Goal: Check status

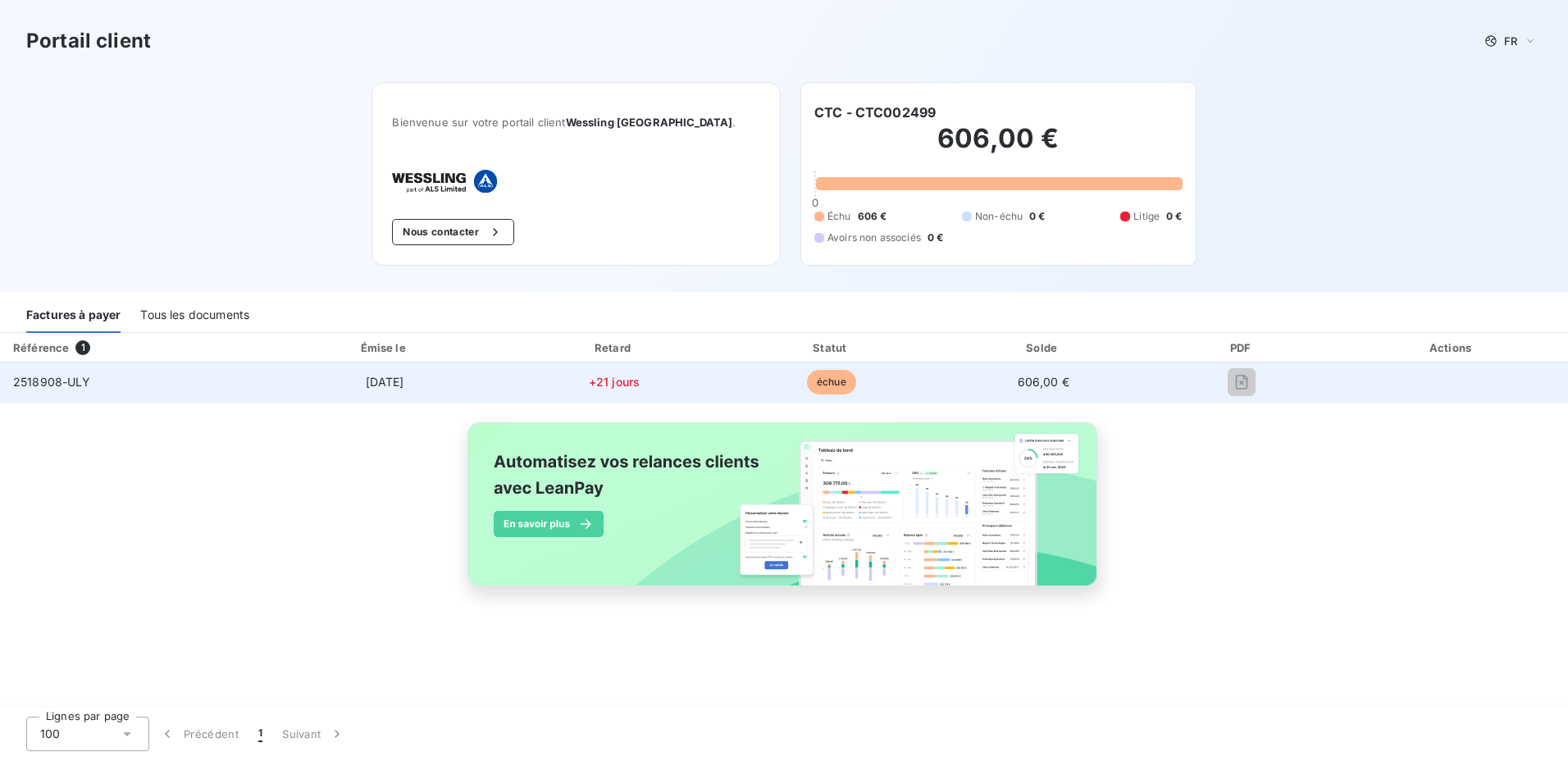
click at [1259, 379] on div at bounding box center [1241, 382] width 161 height 26
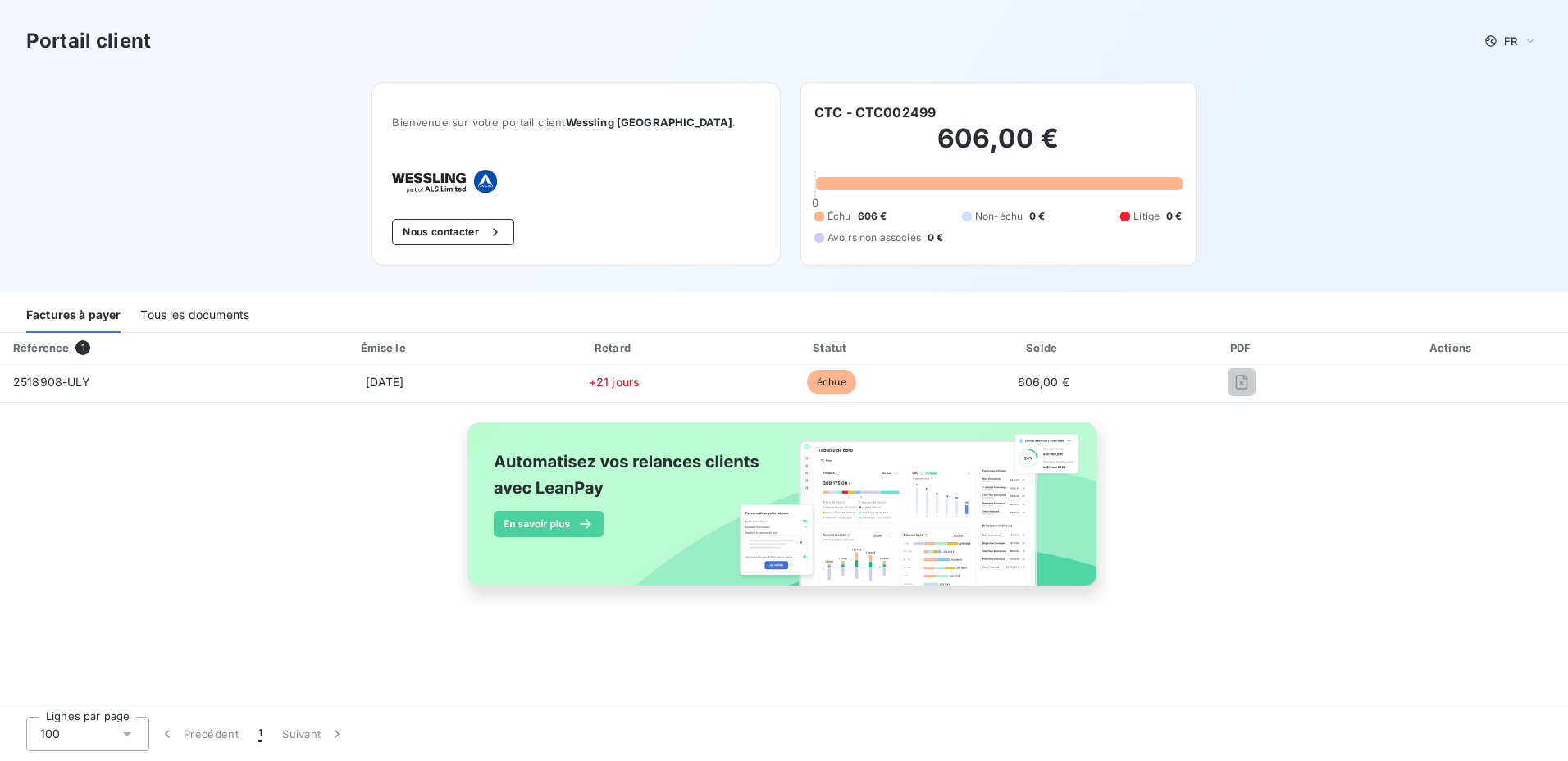
click at [210, 313] on div "Tous les documents" at bounding box center [195, 316] width 109 height 34
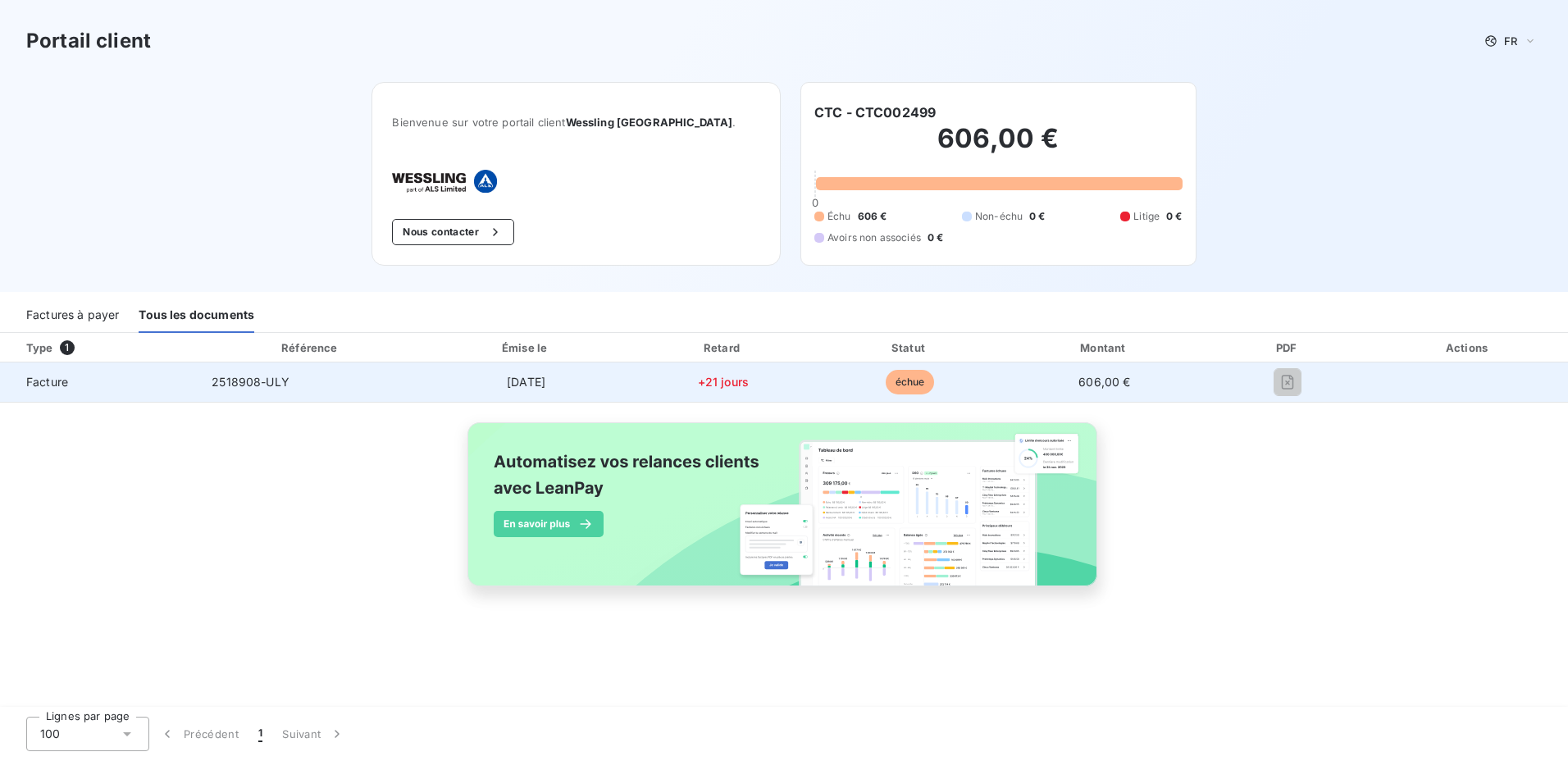
click at [874, 388] on td "échue" at bounding box center [909, 382] width 185 height 39
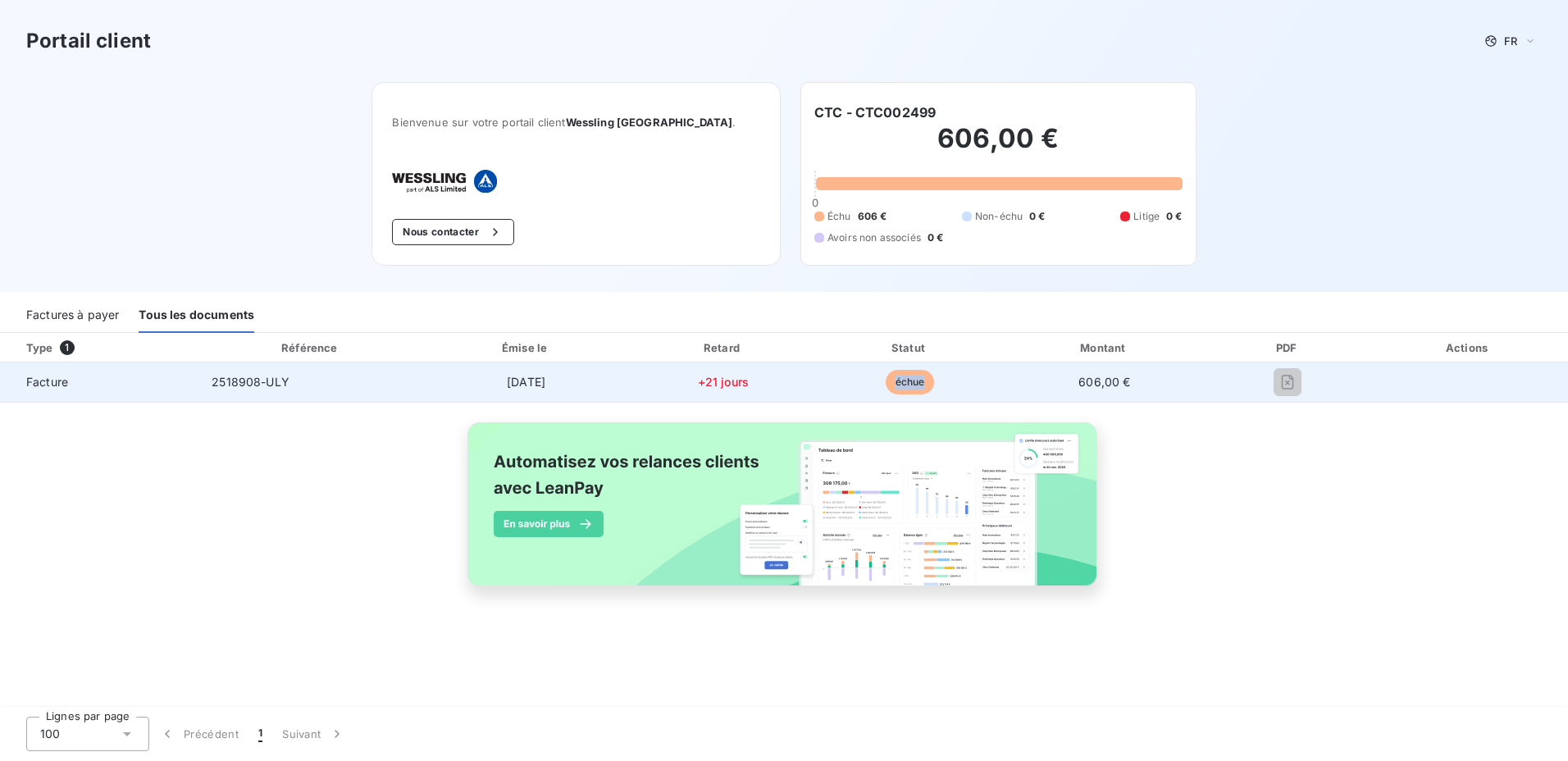
click at [873, 387] on td "échue" at bounding box center [909, 382] width 185 height 39
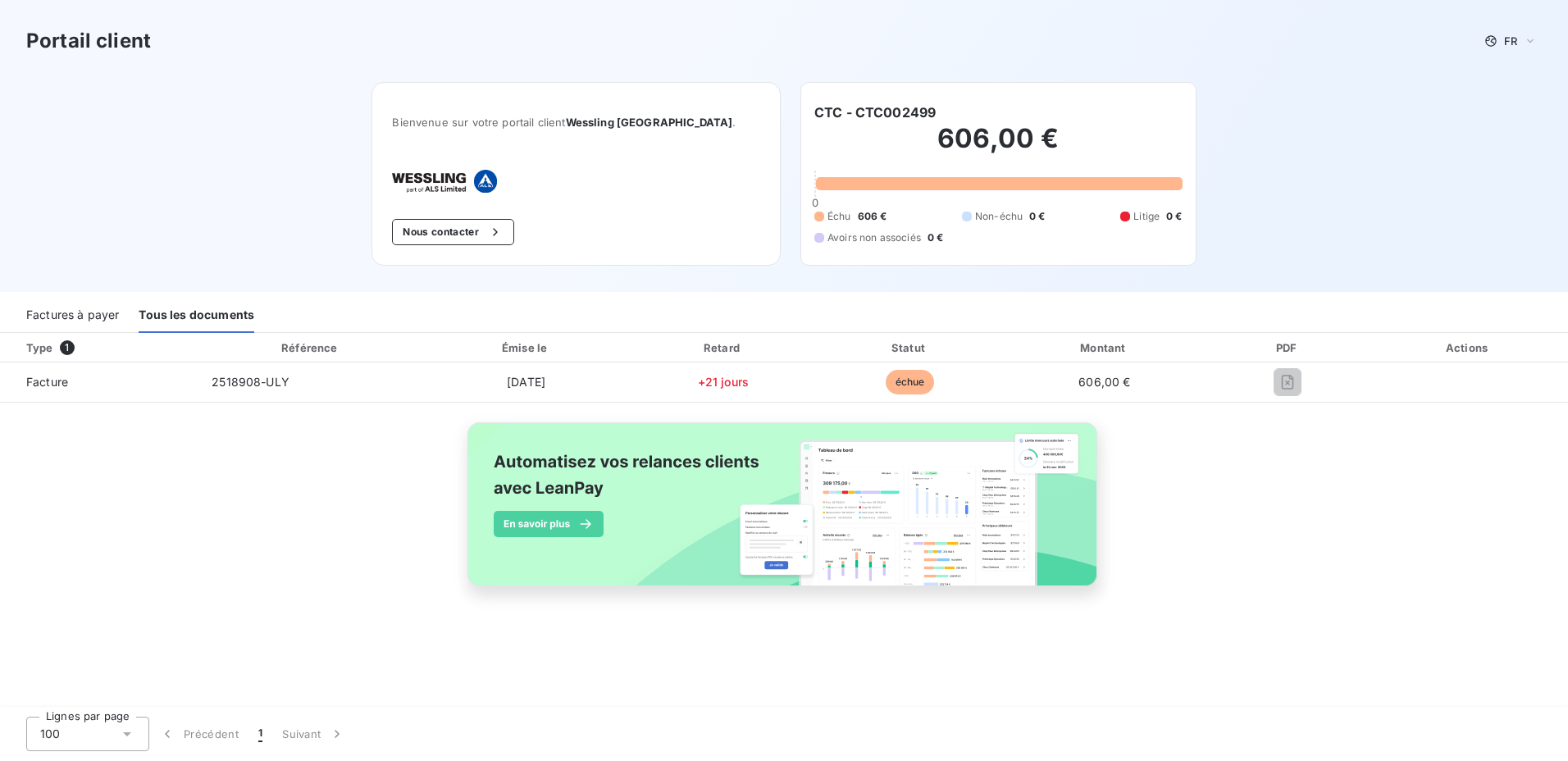
drag, startPoint x: 873, startPoint y: 387, endPoint x: 855, endPoint y: 258, distance: 130.2
click at [855, 259] on div "CTC - CTC002499 606,00 € 0 Échu 606 € Non-échu 0 € Litige 0 € Avoirs non associ…" at bounding box center [999, 174] width 396 height 184
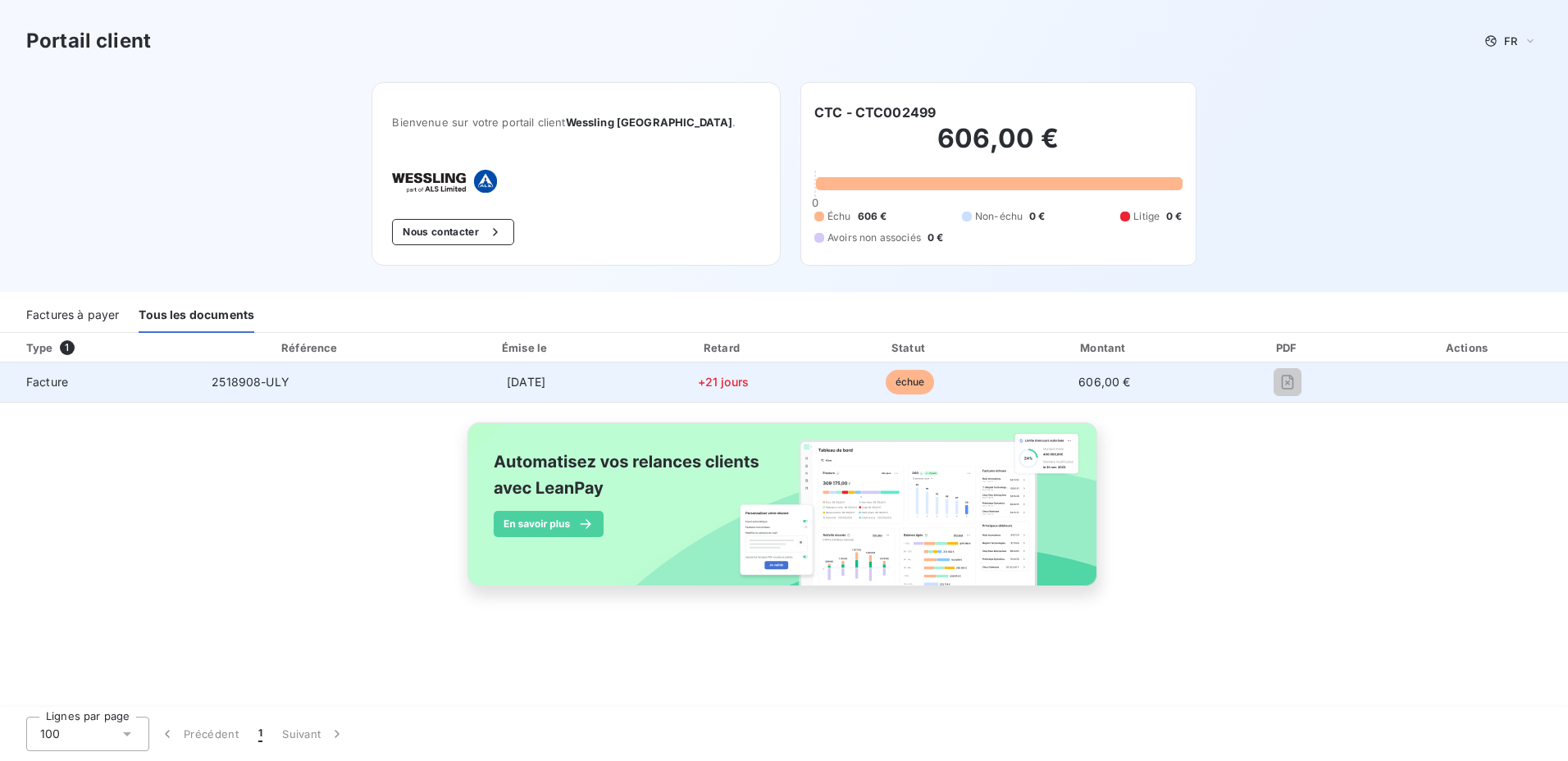
click at [704, 377] on span "+21 jours" at bounding box center [723, 382] width 51 height 14
drag, startPoint x: 704, startPoint y: 377, endPoint x: 503, endPoint y: 374, distance: 201.0
click at [507, 373] on td "[DATE]" at bounding box center [525, 382] width 205 height 39
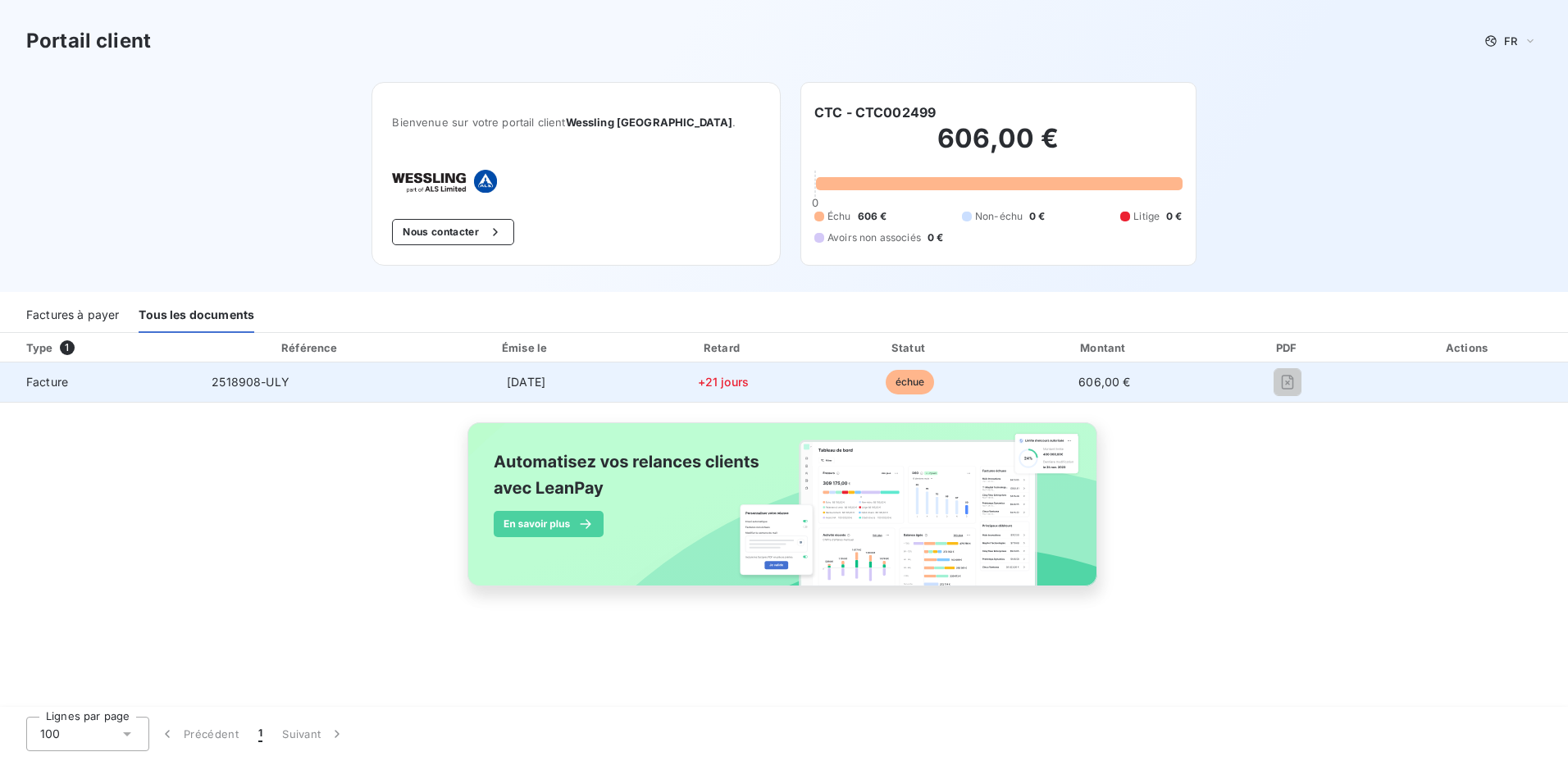
click at [316, 378] on td "2518908-ULY" at bounding box center [310, 382] width 225 height 39
click at [257, 380] on span "2518908-ULY" at bounding box center [251, 382] width 78 height 14
drag, startPoint x: 191, startPoint y: 381, endPoint x: 175, endPoint y: 382, distance: 16.0
click at [191, 382] on td "Facture" at bounding box center [99, 382] width 198 height 39
click at [94, 375] on span "Facture" at bounding box center [99, 382] width 172 height 17
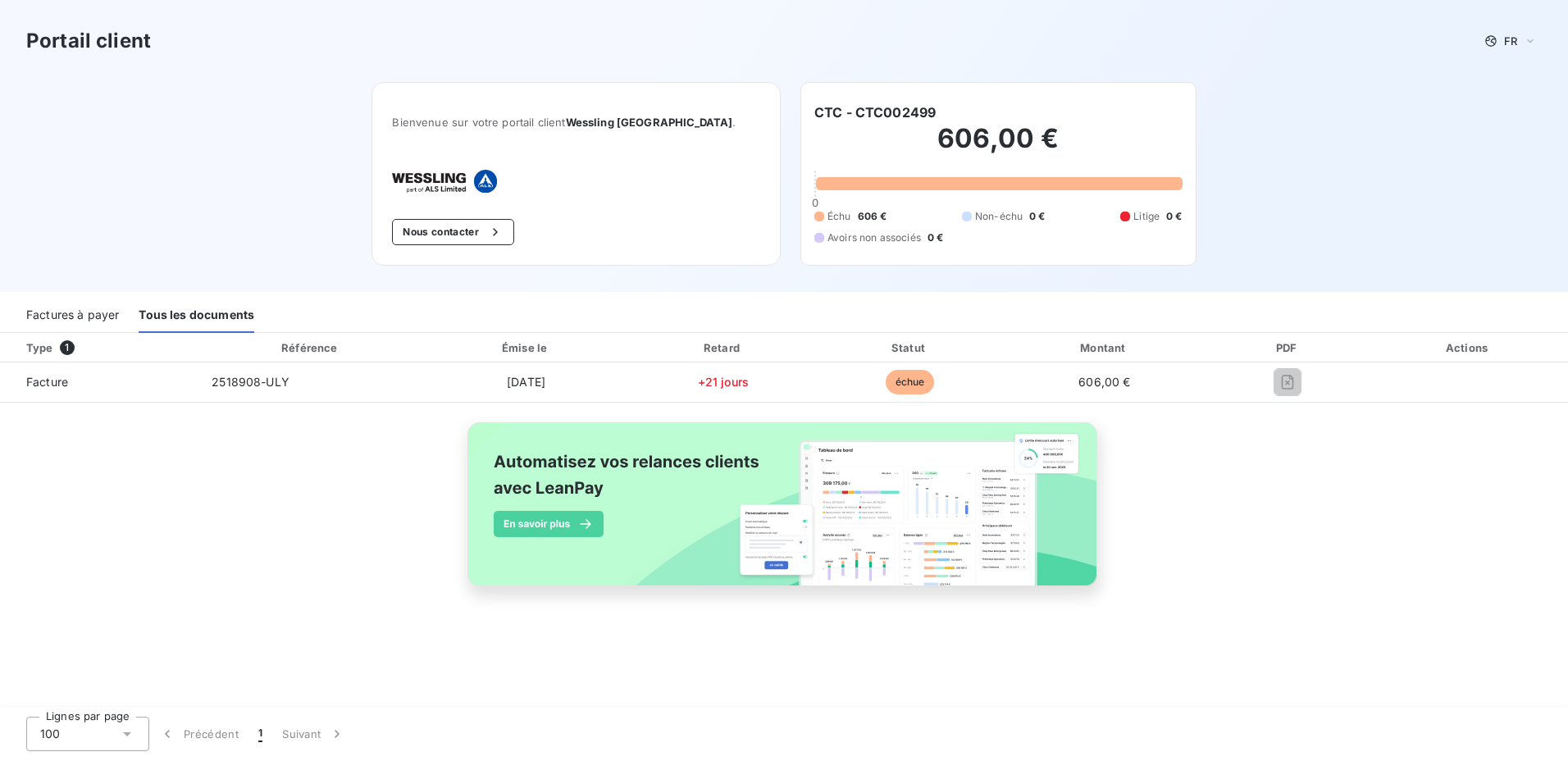
click at [85, 339] on th "Type 1" at bounding box center [99, 348] width 198 height 29
click at [81, 316] on div "Factures à payer" at bounding box center [72, 316] width 93 height 34
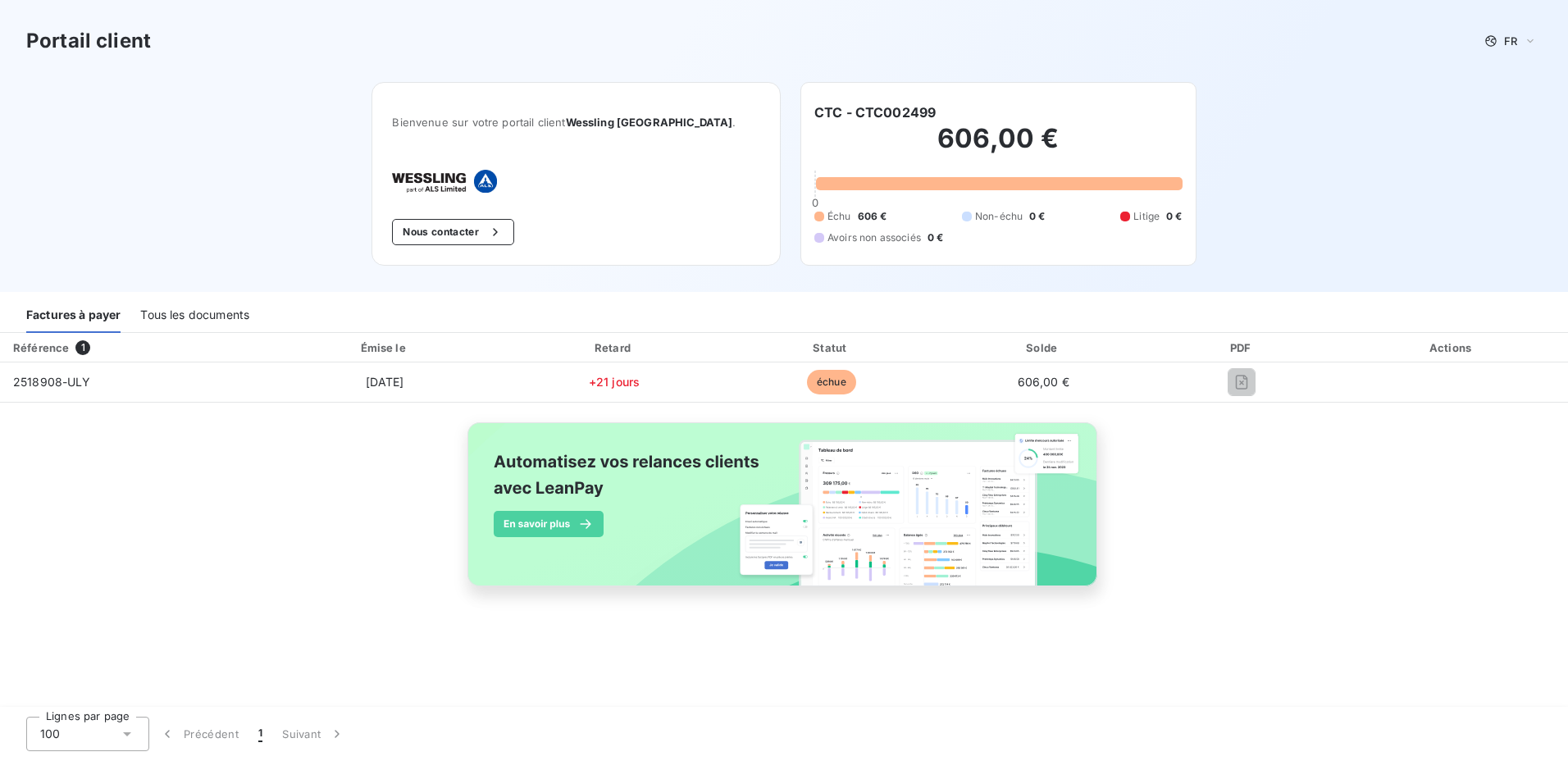
click at [79, 358] on th "Référence 1" at bounding box center [132, 348] width 265 height 29
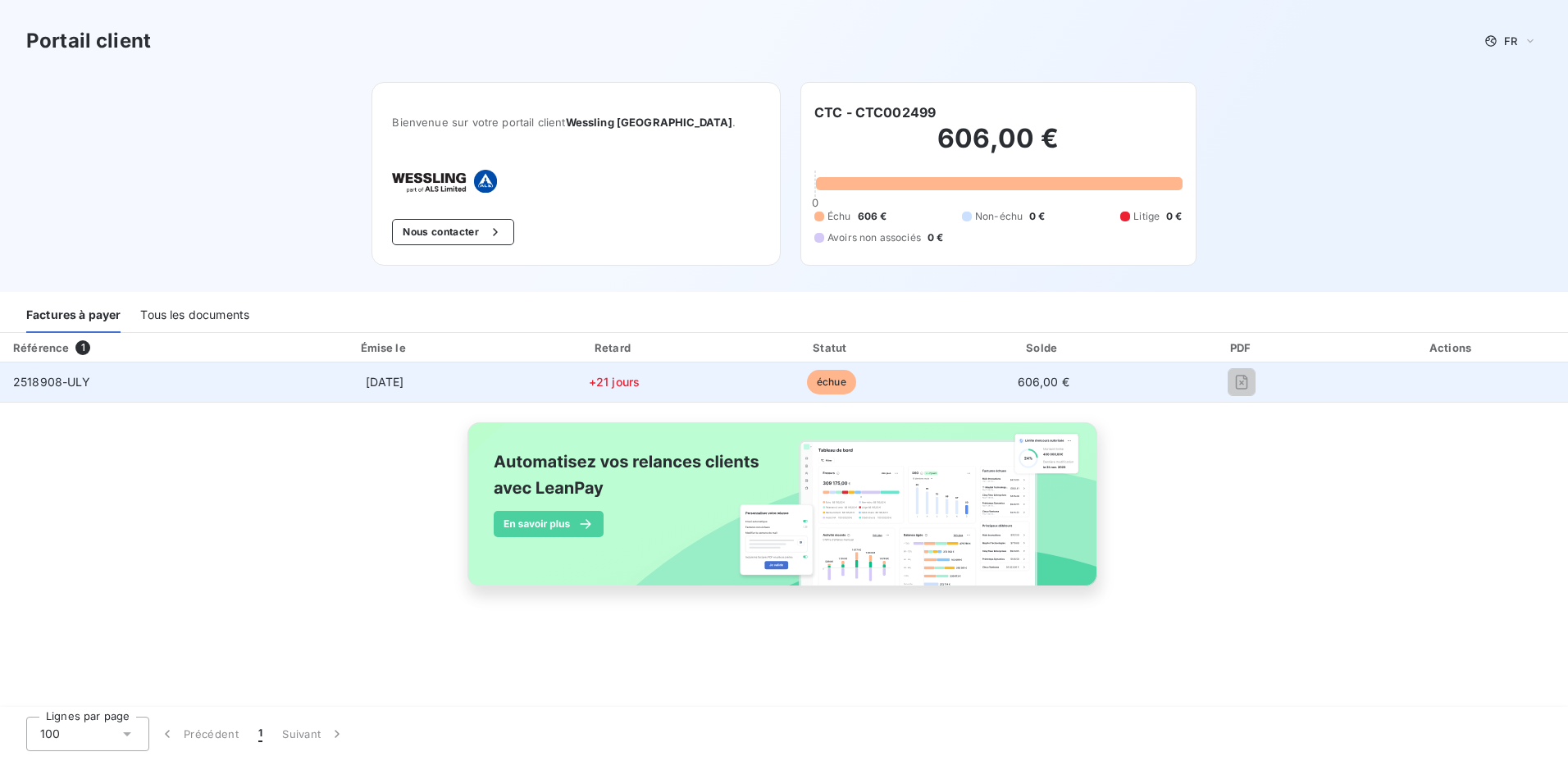
click at [1204, 378] on div at bounding box center [1241, 382] width 161 height 26
